Goal: Use online tool/utility: Utilize a website feature to perform a specific function

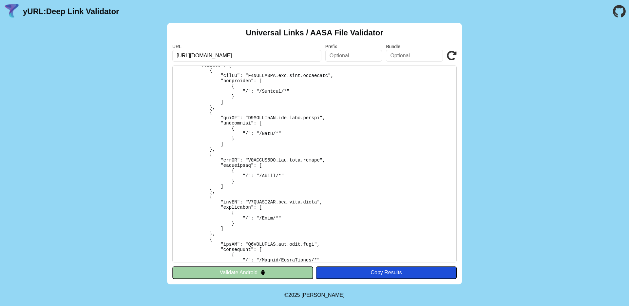
scroll to position [59, 0]
click at [311, 135] on pre at bounding box center [314, 163] width 284 height 197
click at [287, 134] on pre at bounding box center [314, 163] width 284 height 197
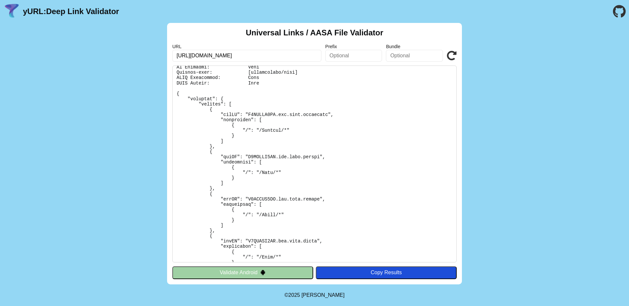
scroll to position [16, 0]
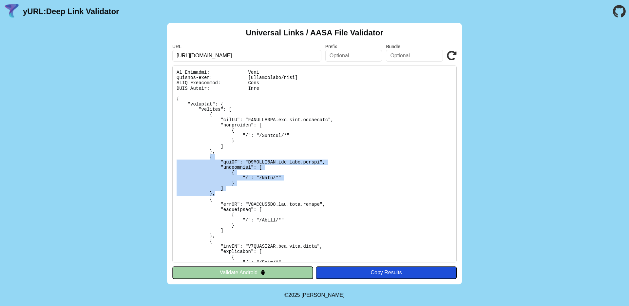
drag, startPoint x: 227, startPoint y: 192, endPoint x: 209, endPoint y: 158, distance: 38.2
click at [209, 158] on pre at bounding box center [314, 163] width 284 height 197
click at [291, 158] on pre at bounding box center [314, 163] width 284 height 197
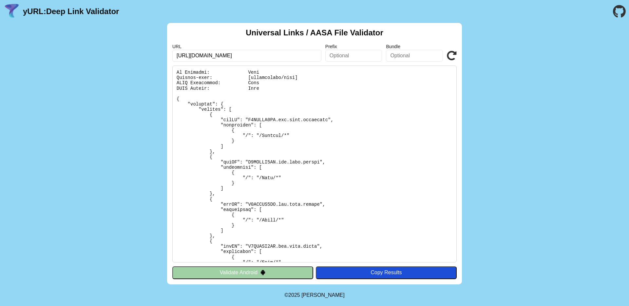
click at [453, 55] on icon at bounding box center [452, 56] width 10 height 10
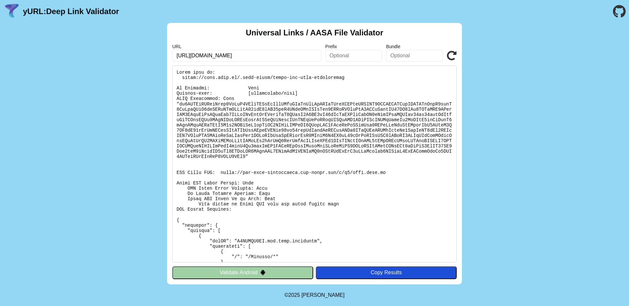
click at [452, 58] on icon at bounding box center [452, 56] width 10 height 10
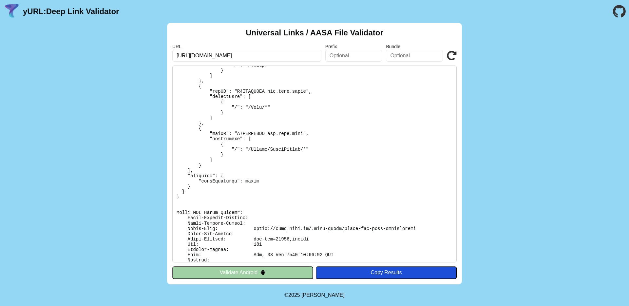
scroll to position [302, 0]
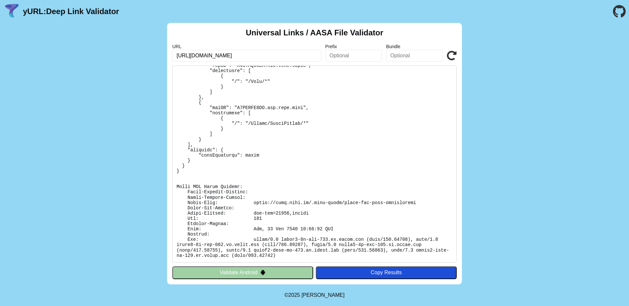
click at [265, 272] on img at bounding box center [263, 273] width 6 height 6
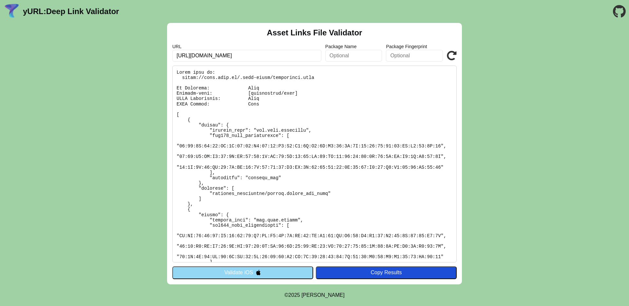
click at [265, 271] on button "Validate iOS" at bounding box center [242, 272] width 141 height 12
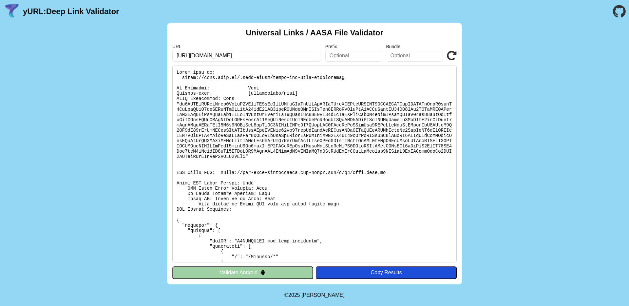
click at [271, 78] on pre at bounding box center [314, 163] width 284 height 197
drag, startPoint x: 251, startPoint y: 88, endPoint x: 264, endPoint y: 86, distance: 13.6
click at [264, 86] on pre at bounding box center [314, 163] width 284 height 197
drag, startPoint x: 196, startPoint y: 88, endPoint x: 248, endPoint y: 88, distance: 51.7
click at [282, 87] on pre at bounding box center [314, 163] width 284 height 197
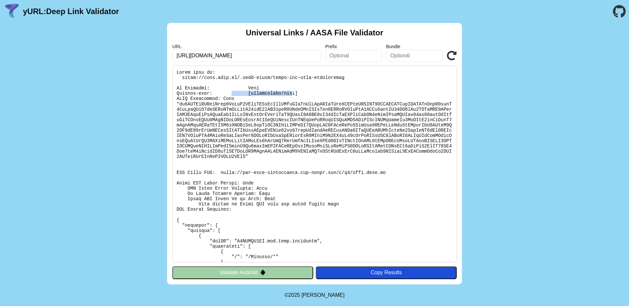
drag, startPoint x: 233, startPoint y: 91, endPoint x: 258, endPoint y: 93, distance: 25.3
click at [293, 93] on pre at bounding box center [314, 163] width 284 height 197
drag, startPoint x: 211, startPoint y: 99, endPoint x: 256, endPoint y: 99, distance: 45.2
click at [256, 99] on pre at bounding box center [314, 163] width 284 height 197
click at [453, 55] on icon at bounding box center [452, 56] width 10 height 10
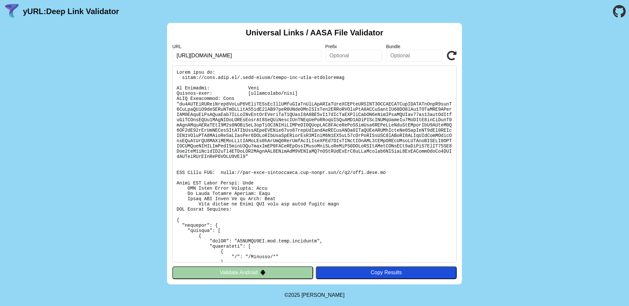
click at [453, 56] on icon at bounding box center [452, 56] width 10 height 10
click at [453, 55] on icon at bounding box center [452, 56] width 10 height 10
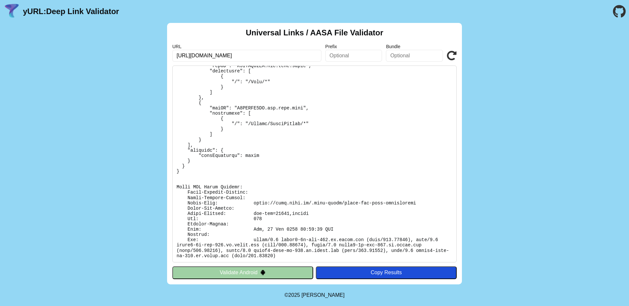
scroll to position [302, 0]
click at [246, 274] on button "Validate Android" at bounding box center [242, 272] width 141 height 12
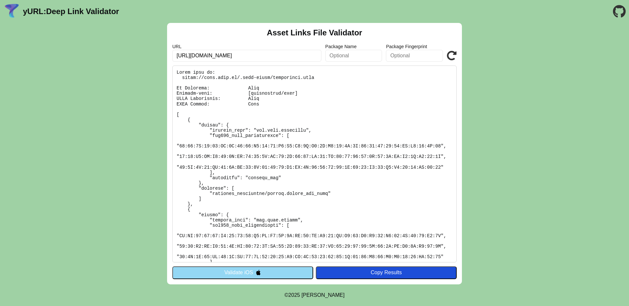
click at [247, 273] on button "Validate iOS" at bounding box center [242, 272] width 141 height 12
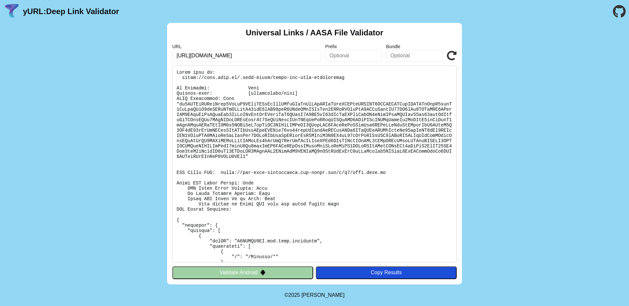
click at [185, 78] on pre at bounding box center [314, 163] width 284 height 197
drag, startPoint x: 180, startPoint y: 78, endPoint x: 346, endPoint y: 76, distance: 165.7
click at [346, 76] on pre at bounding box center [314, 163] width 284 height 197
copy pre "https://pass.brav.it/.well-known/apple-app-site-association"
drag, startPoint x: 220, startPoint y: 172, endPoint x: 401, endPoint y: 171, distance: 180.4
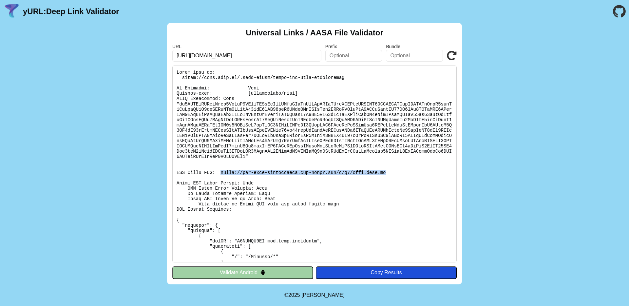
click at [401, 171] on pre at bounding box center [314, 163] width 284 height 197
copy pre "https://app-site-association.cdn-apple.com/a/v1/pass.brav.it"
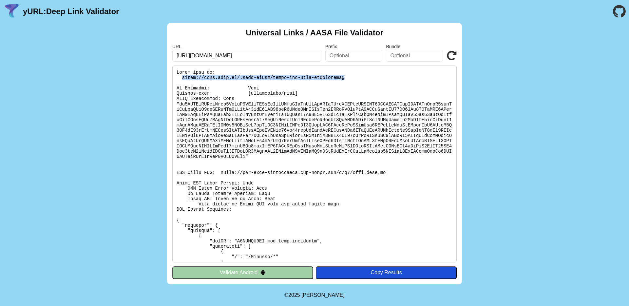
drag, startPoint x: 182, startPoint y: 77, endPoint x: 368, endPoint y: 77, distance: 186.0
click at [368, 77] on pre at bounding box center [314, 163] width 284 height 197
copy pre "https://pass.brav.it/.well-known/apple-app-site-association"
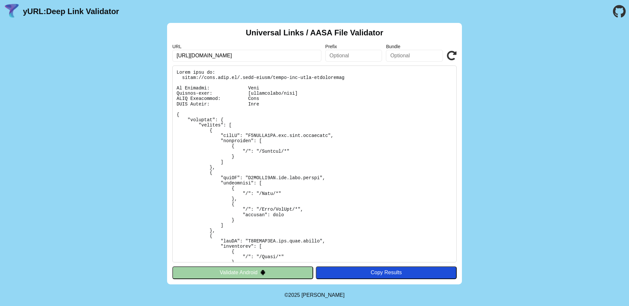
click at [450, 51] on icon at bounding box center [452, 56] width 10 height 10
click at [452, 55] on icon at bounding box center [452, 56] width 10 height 10
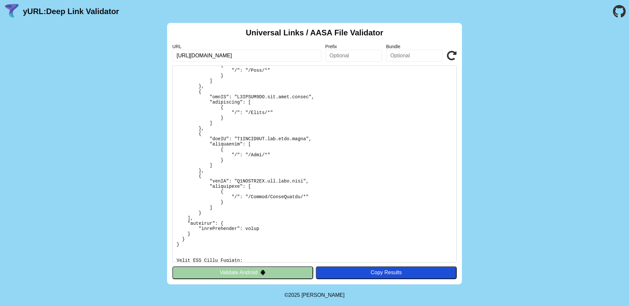
scroll to position [534, 0]
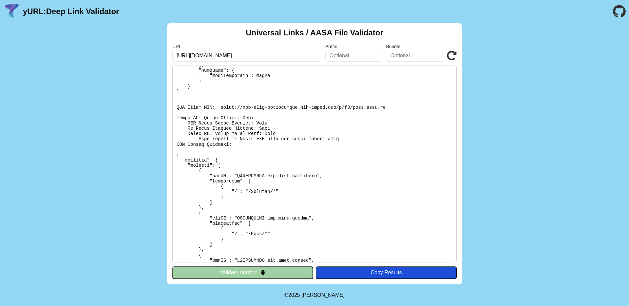
scroll to position [298, 0]
click at [453, 58] on icon at bounding box center [452, 56] width 10 height 10
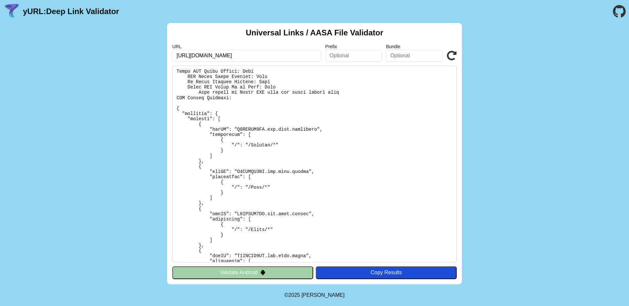
scroll to position [333, 0]
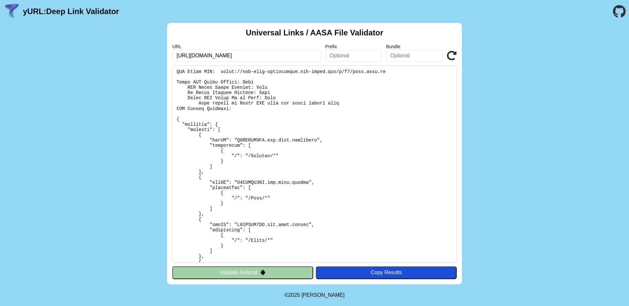
click at [512, 25] on div "Universal Links / AASA File Validator URL [URL][DOMAIN_NAME] Prefix Bundle Vali…" at bounding box center [314, 153] width 629 height 261
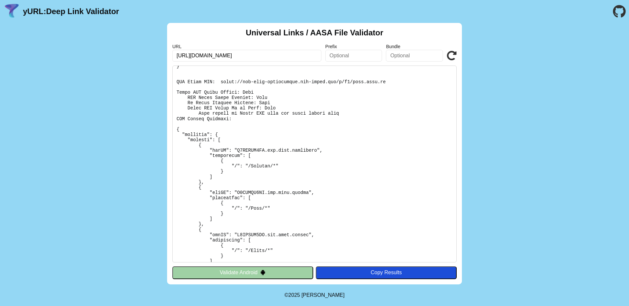
scroll to position [319, 0]
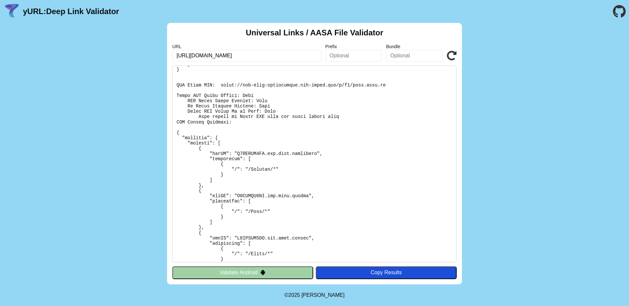
click at [447, 58] on icon at bounding box center [452, 56] width 10 height 10
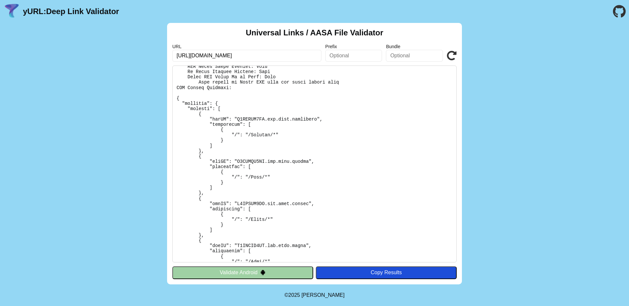
scroll to position [503, 0]
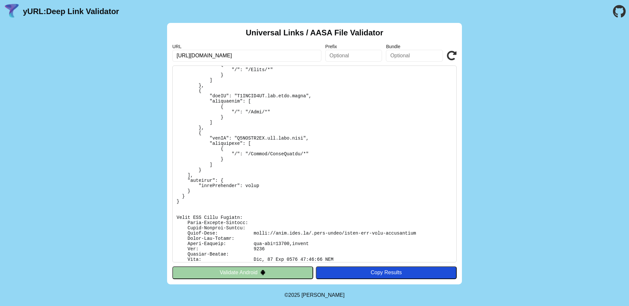
click at [480, 118] on div "Universal Links / AASA File Validator URL [URL][DOMAIN_NAME] Prefix Bundle Vali…" at bounding box center [314, 153] width 629 height 261
